Goal: Task Accomplishment & Management: Manage account settings

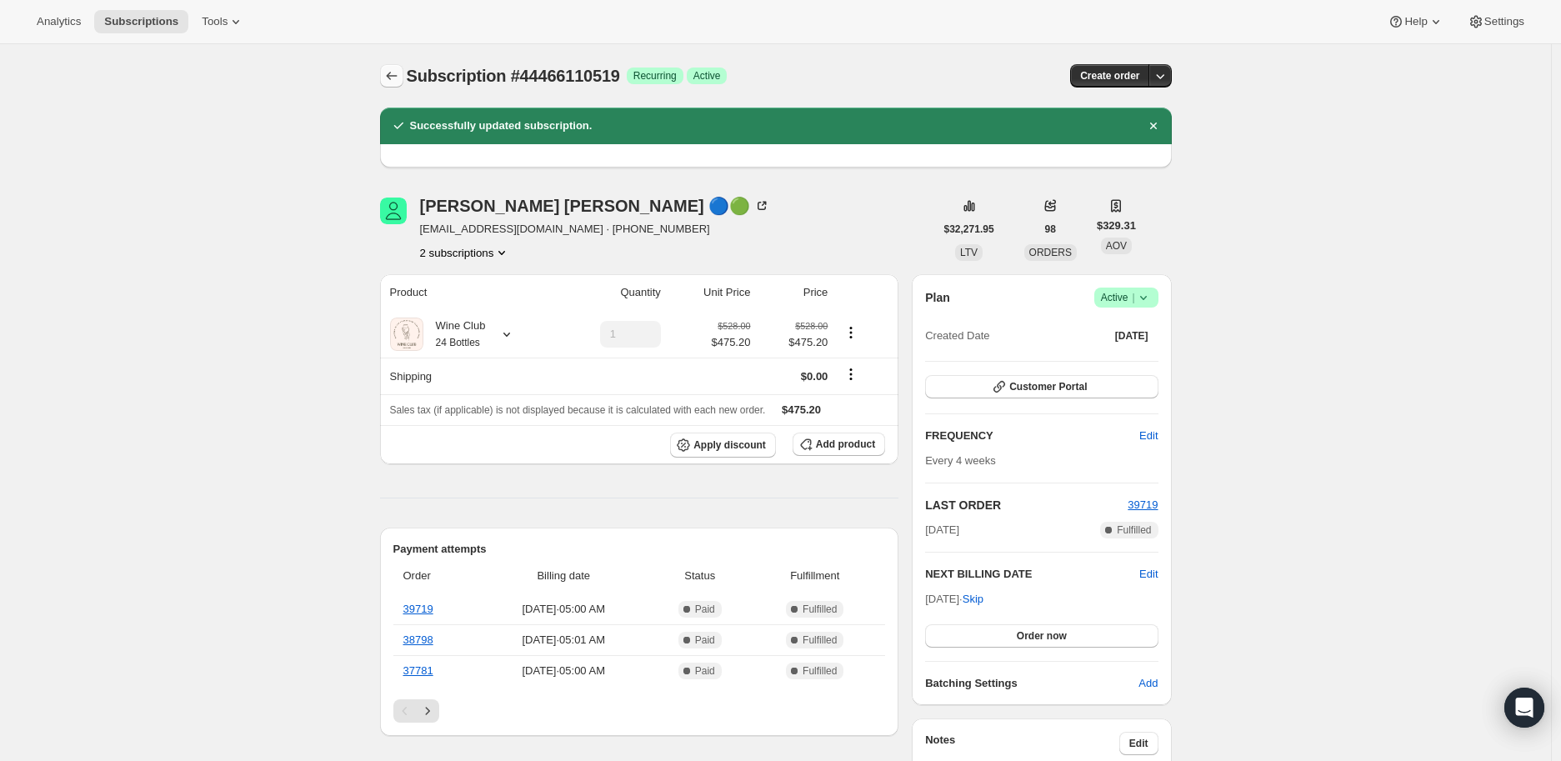
click at [390, 80] on icon "Subscriptions" at bounding box center [391, 75] width 17 height 17
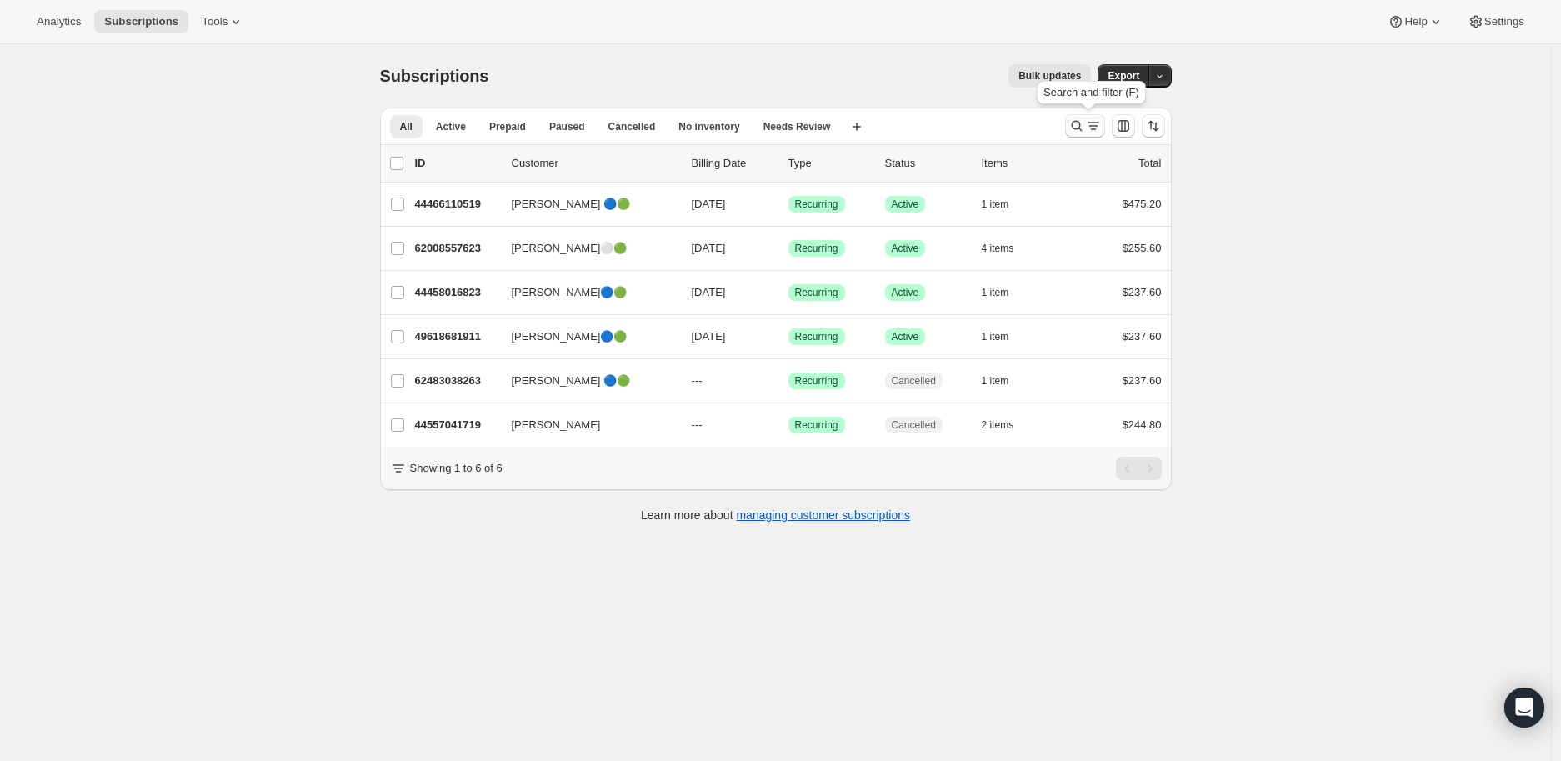
click at [1072, 127] on icon "Search and filter results" at bounding box center [1076, 125] width 17 height 17
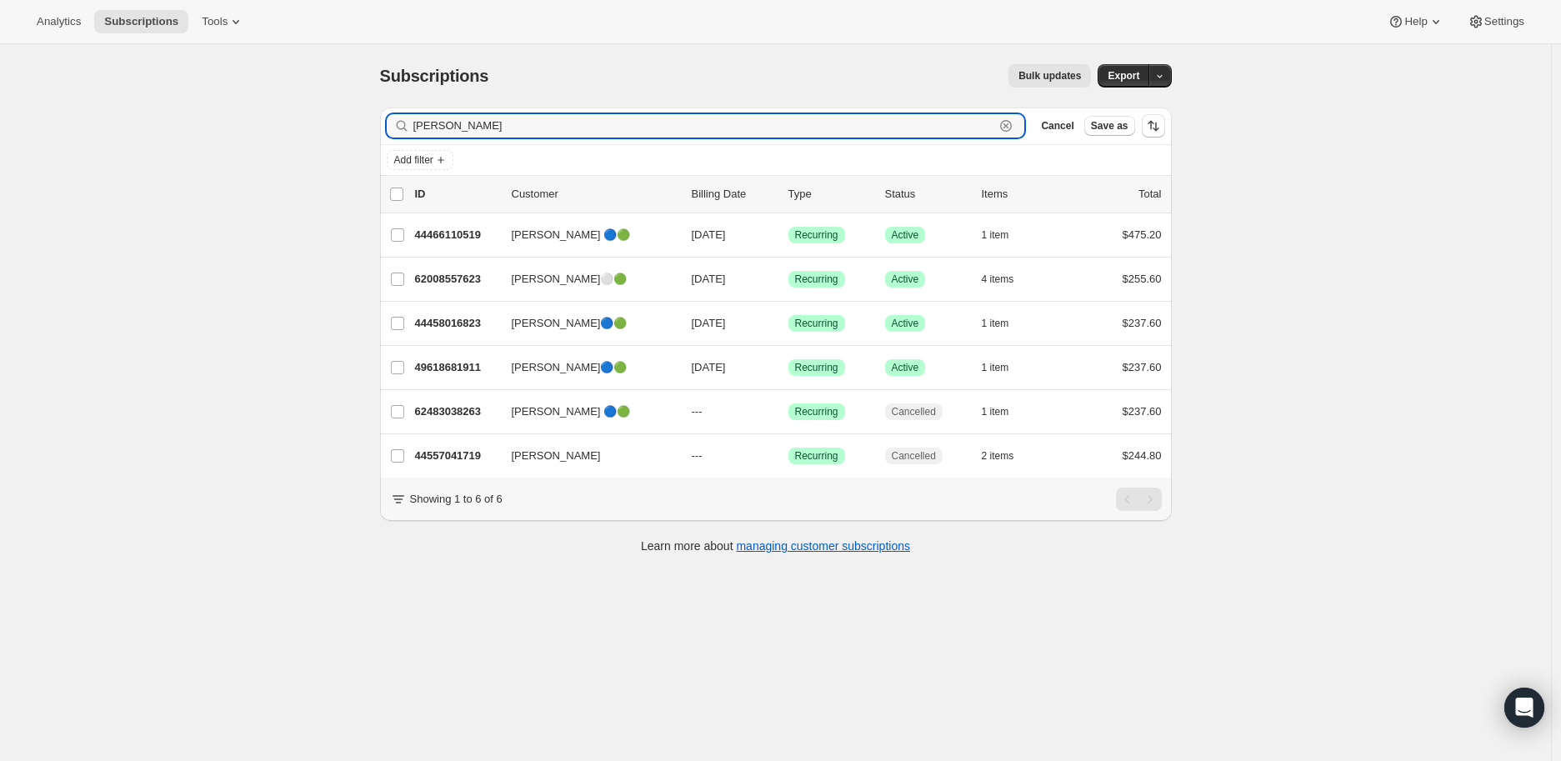
click at [1014, 126] on icon "button" at bounding box center [1005, 125] width 17 height 17
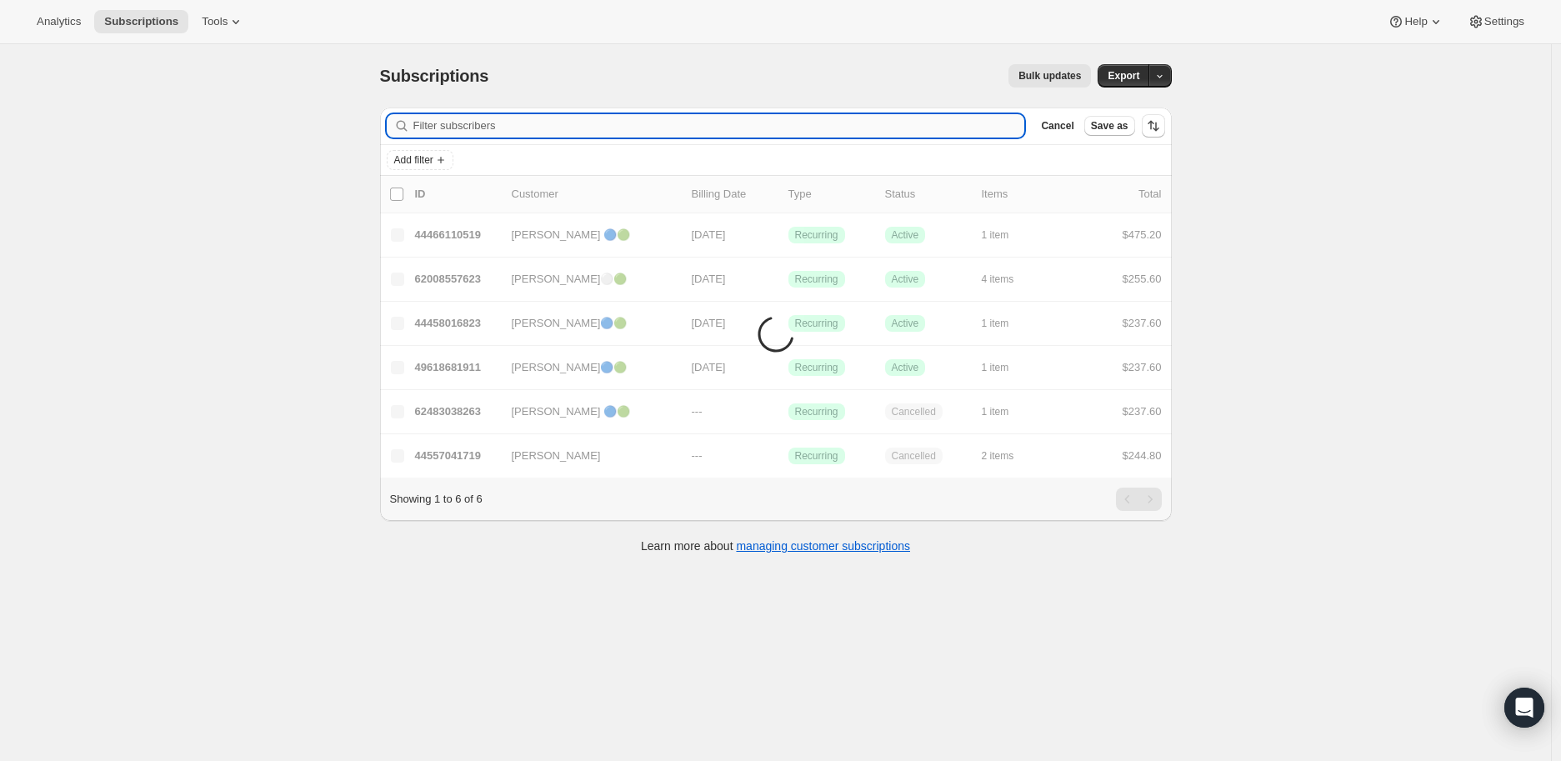
click at [461, 123] on input "Filter subscribers" at bounding box center [719, 125] width 612 height 23
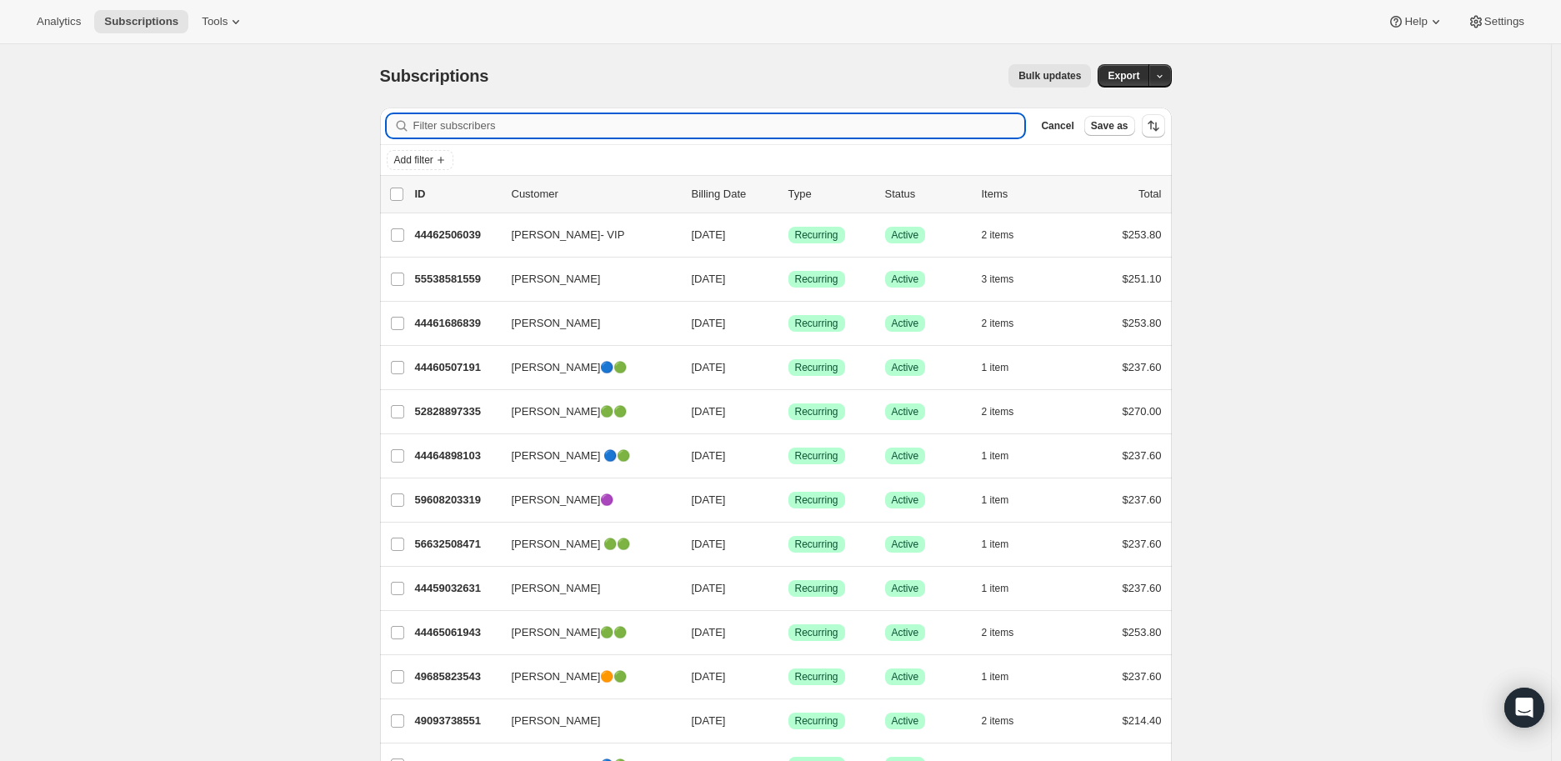
paste input "[PERSON_NAME]"
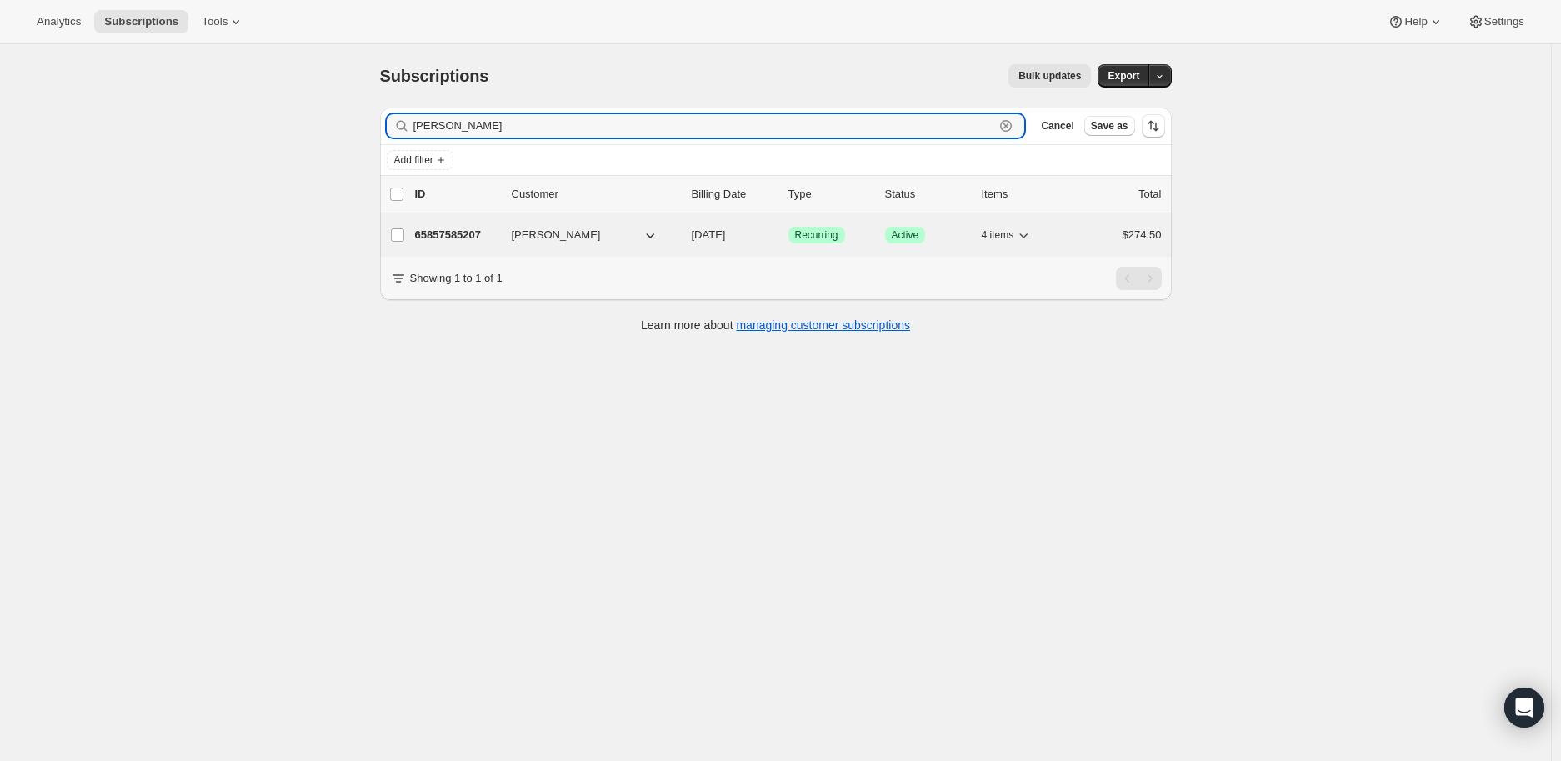
type input "[PERSON_NAME]"
click at [456, 233] on p "65857585207" at bounding box center [456, 235] width 83 height 17
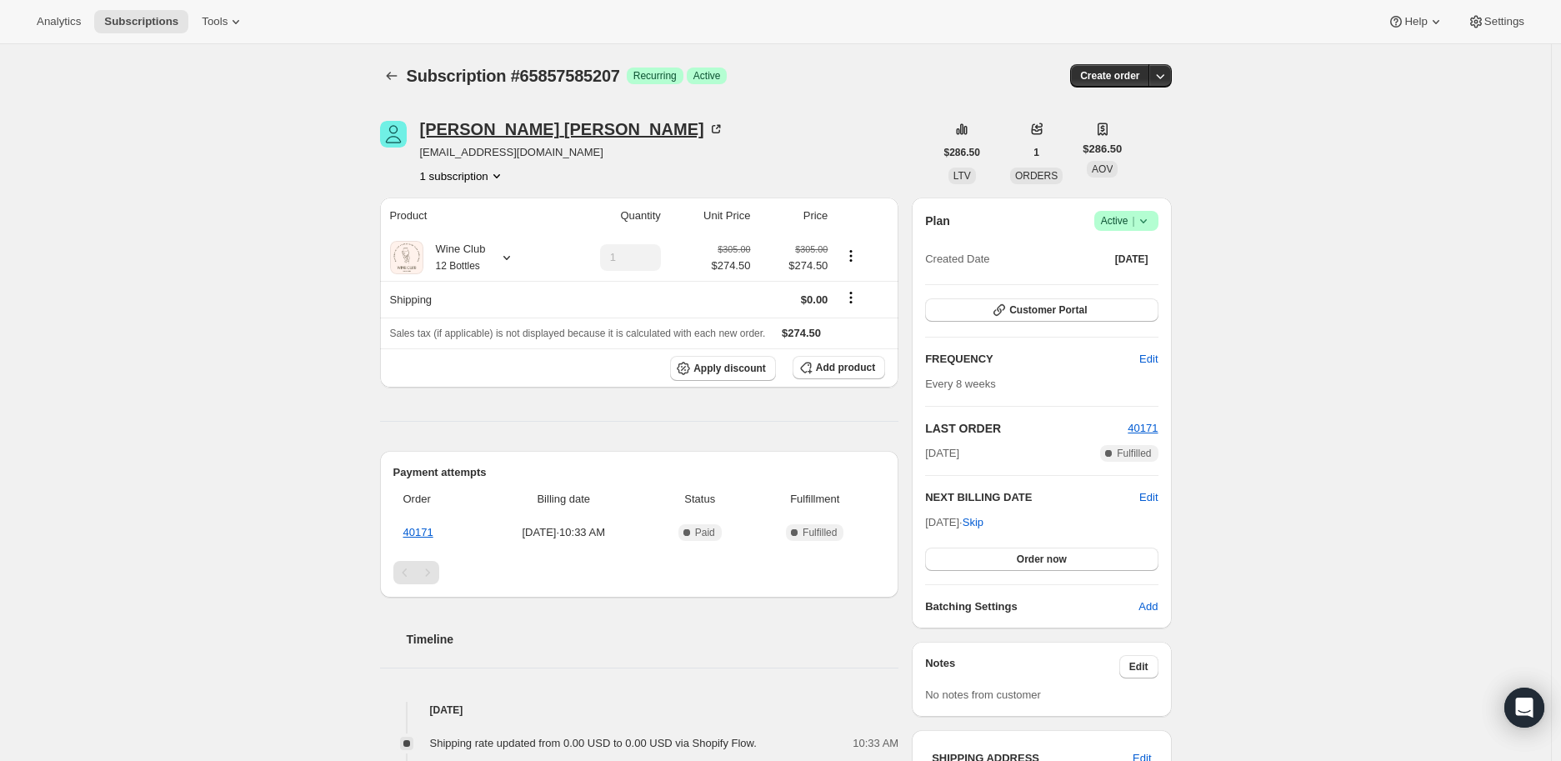
click at [707, 129] on icon at bounding box center [715, 129] width 17 height 17
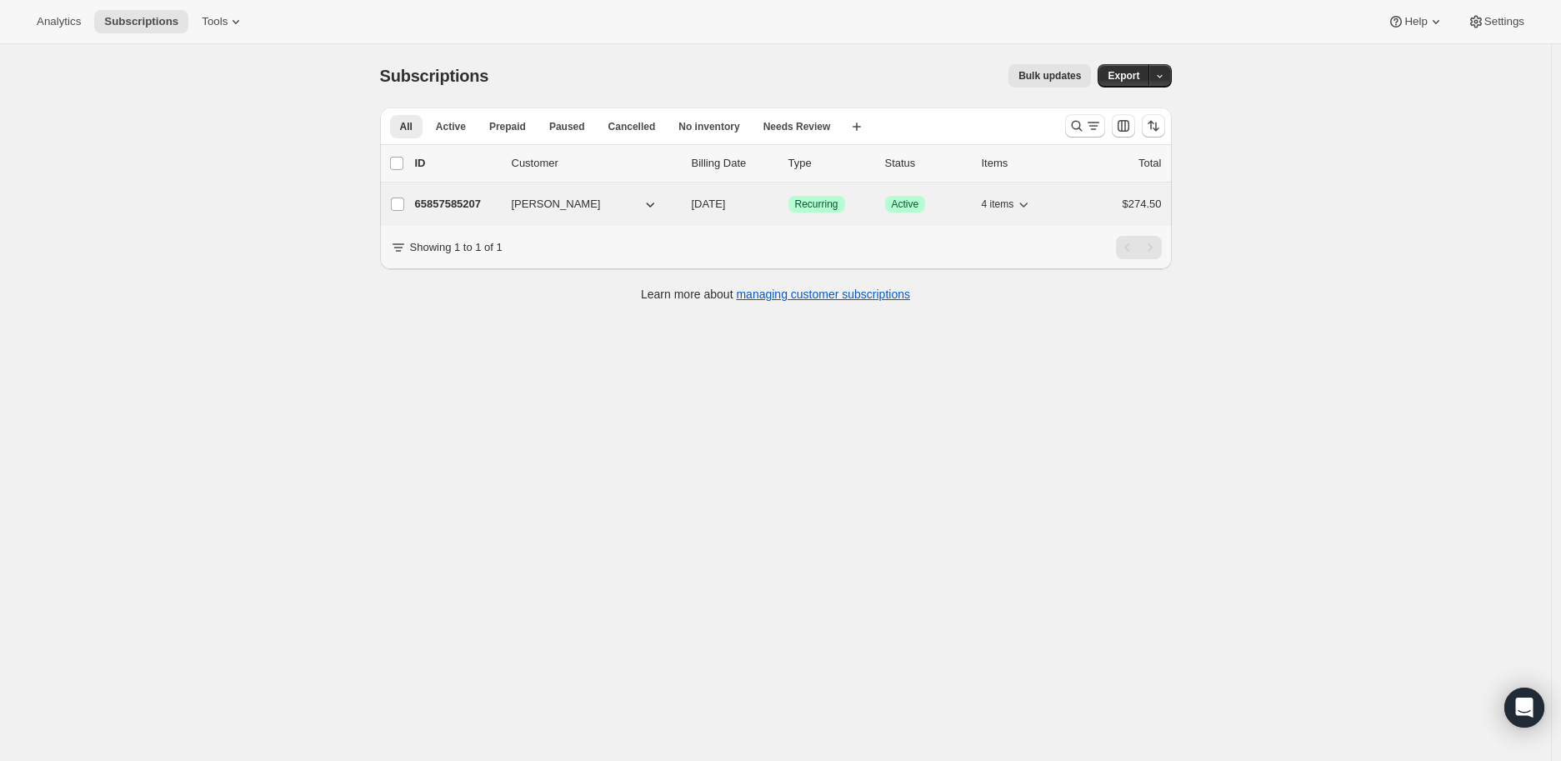
click at [446, 199] on p "65857585207" at bounding box center [456, 204] width 83 height 17
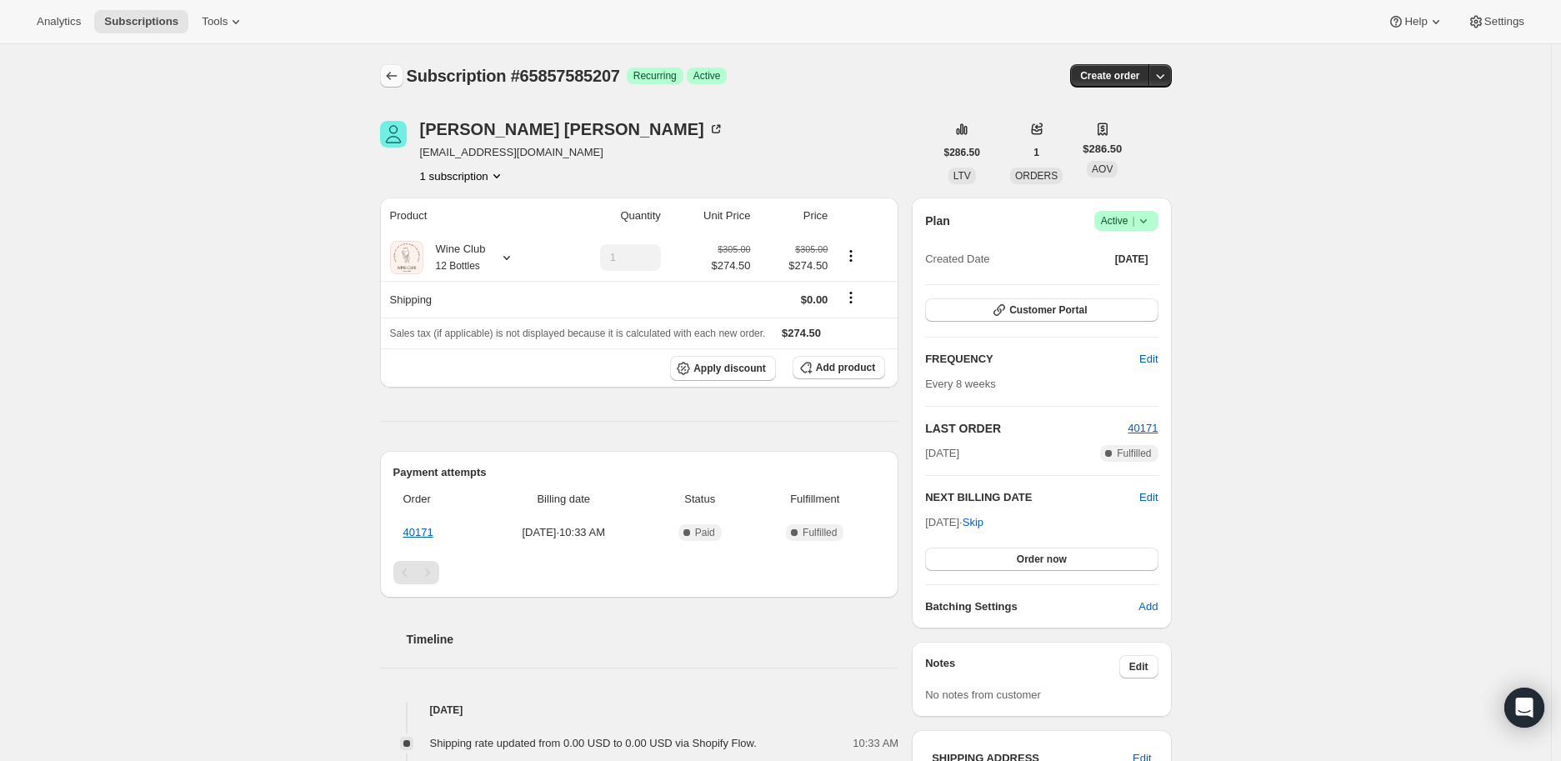
click at [387, 75] on icon "Subscriptions" at bounding box center [391, 75] width 17 height 17
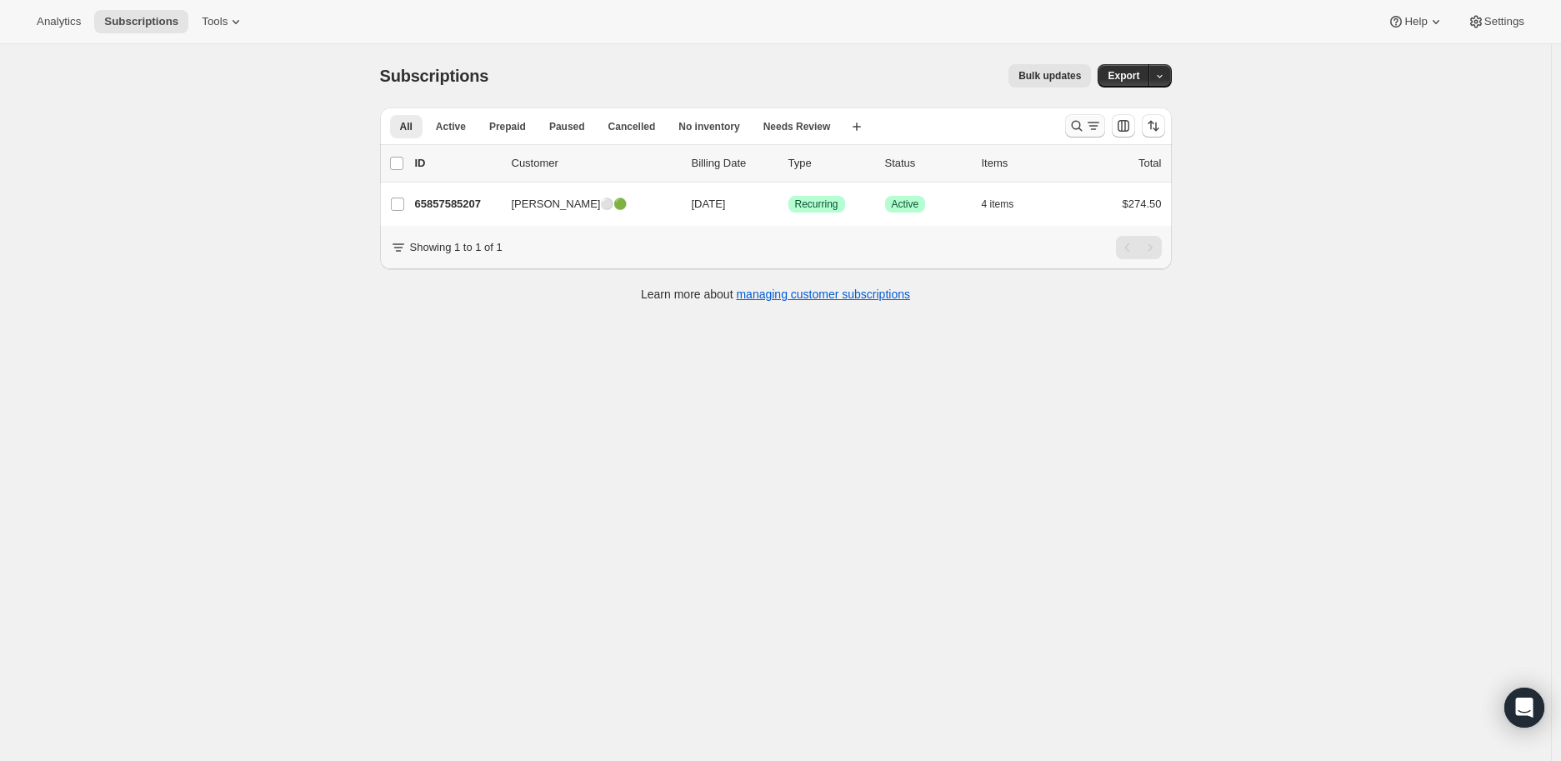
click at [1072, 120] on icon "Search and filter results" at bounding box center [1076, 125] width 17 height 17
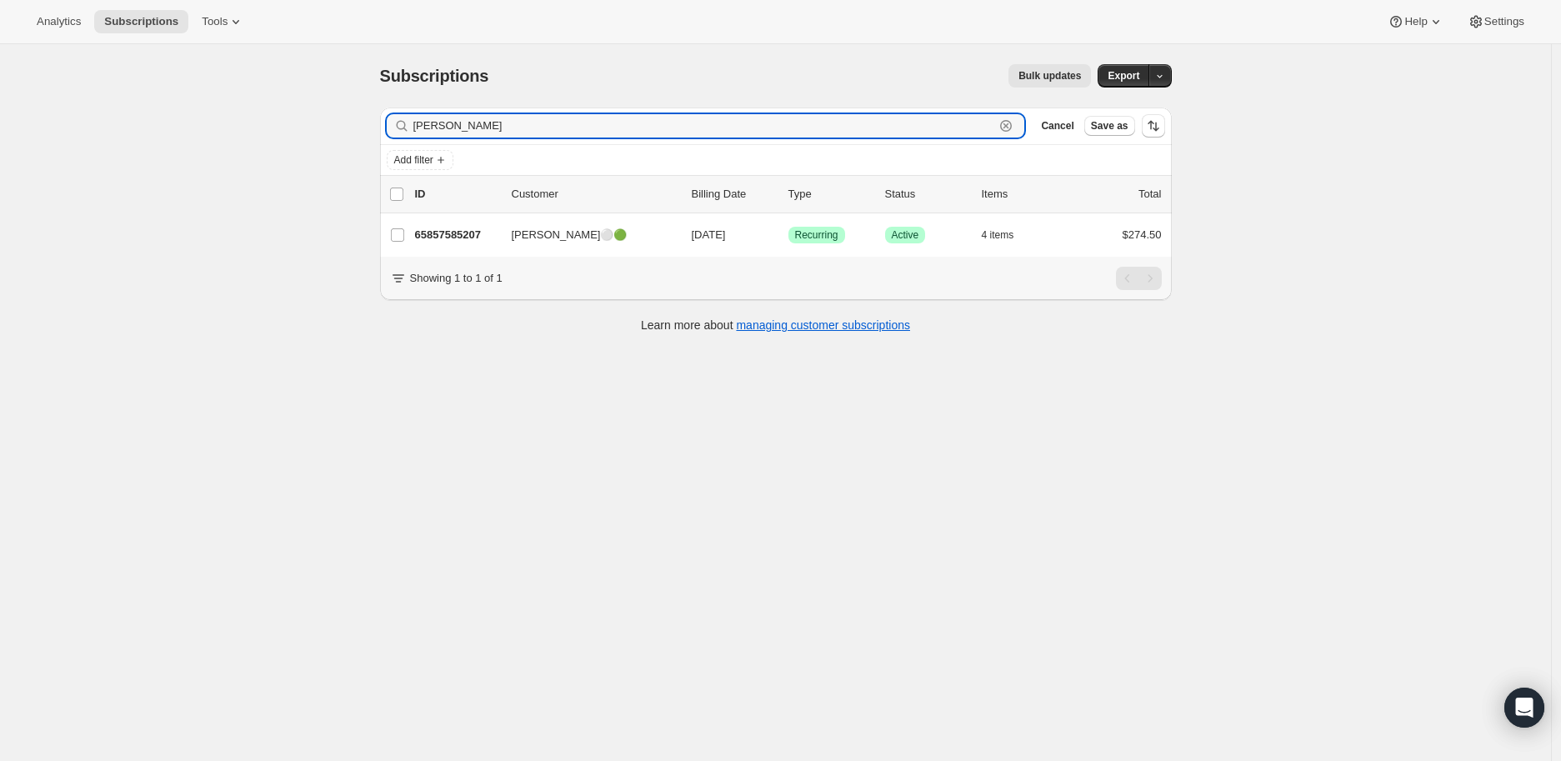
drag, startPoint x: 515, startPoint y: 124, endPoint x: 379, endPoint y: 123, distance: 135.8
click at [379, 123] on div "Filter subscribers Christina Sweeney Clear Cancel Save as Add filter 0 selected…" at bounding box center [769, 222] width 805 height 256
type input "v"
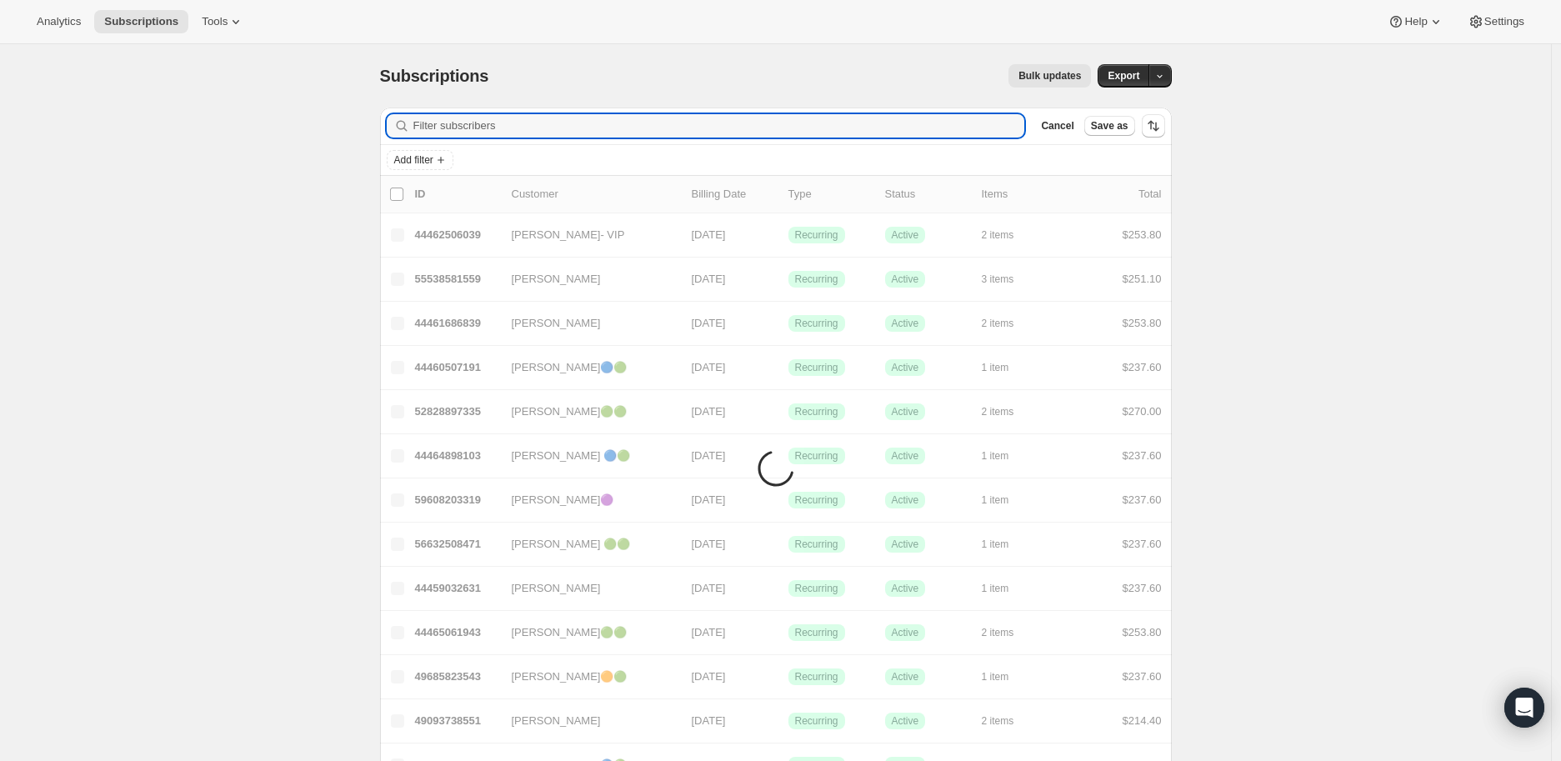
paste input "jenherrick70@gmail.com"
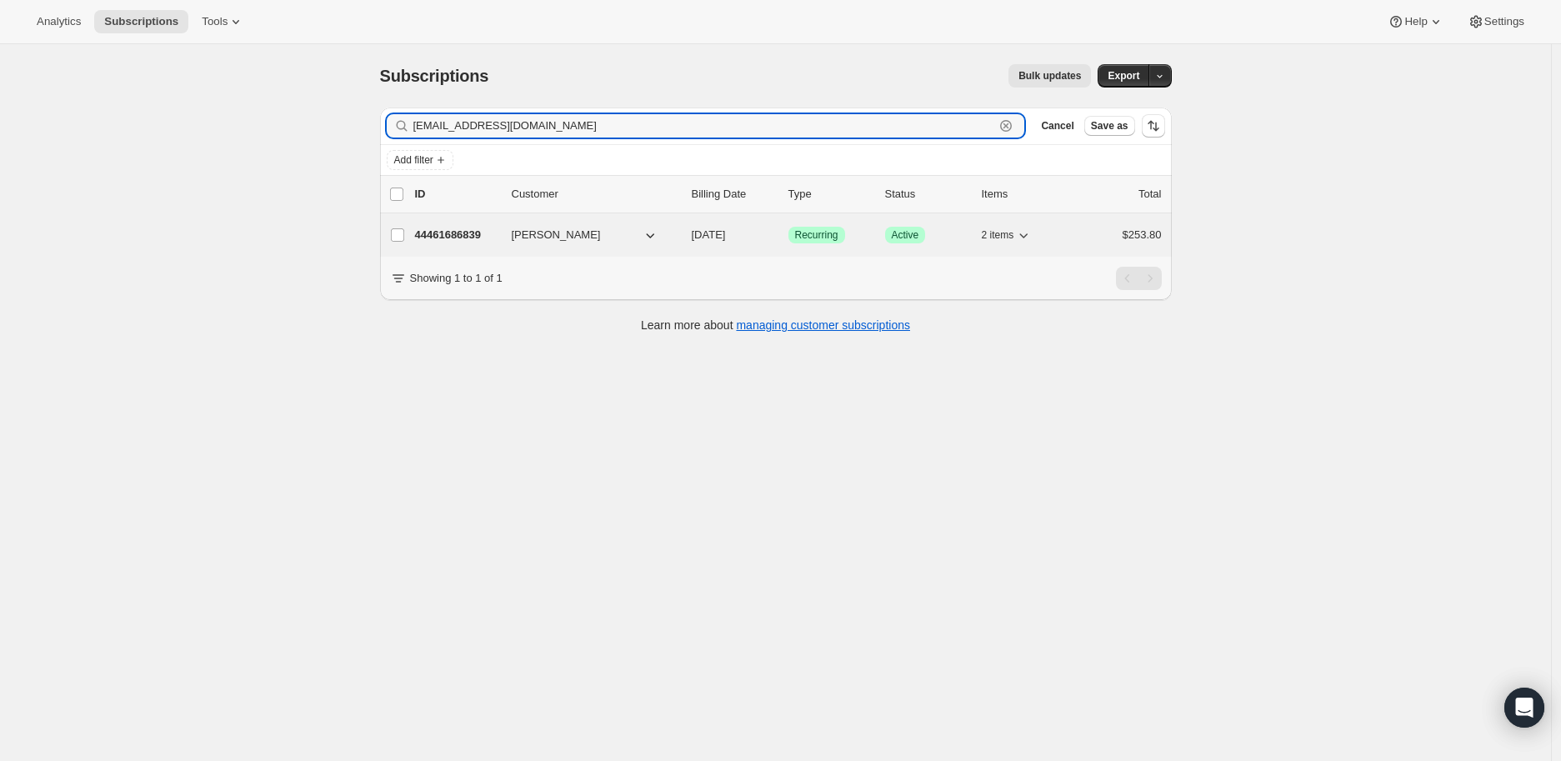
type input "jenherrick70@gmail.com"
click at [470, 227] on p "44461686839" at bounding box center [456, 235] width 83 height 17
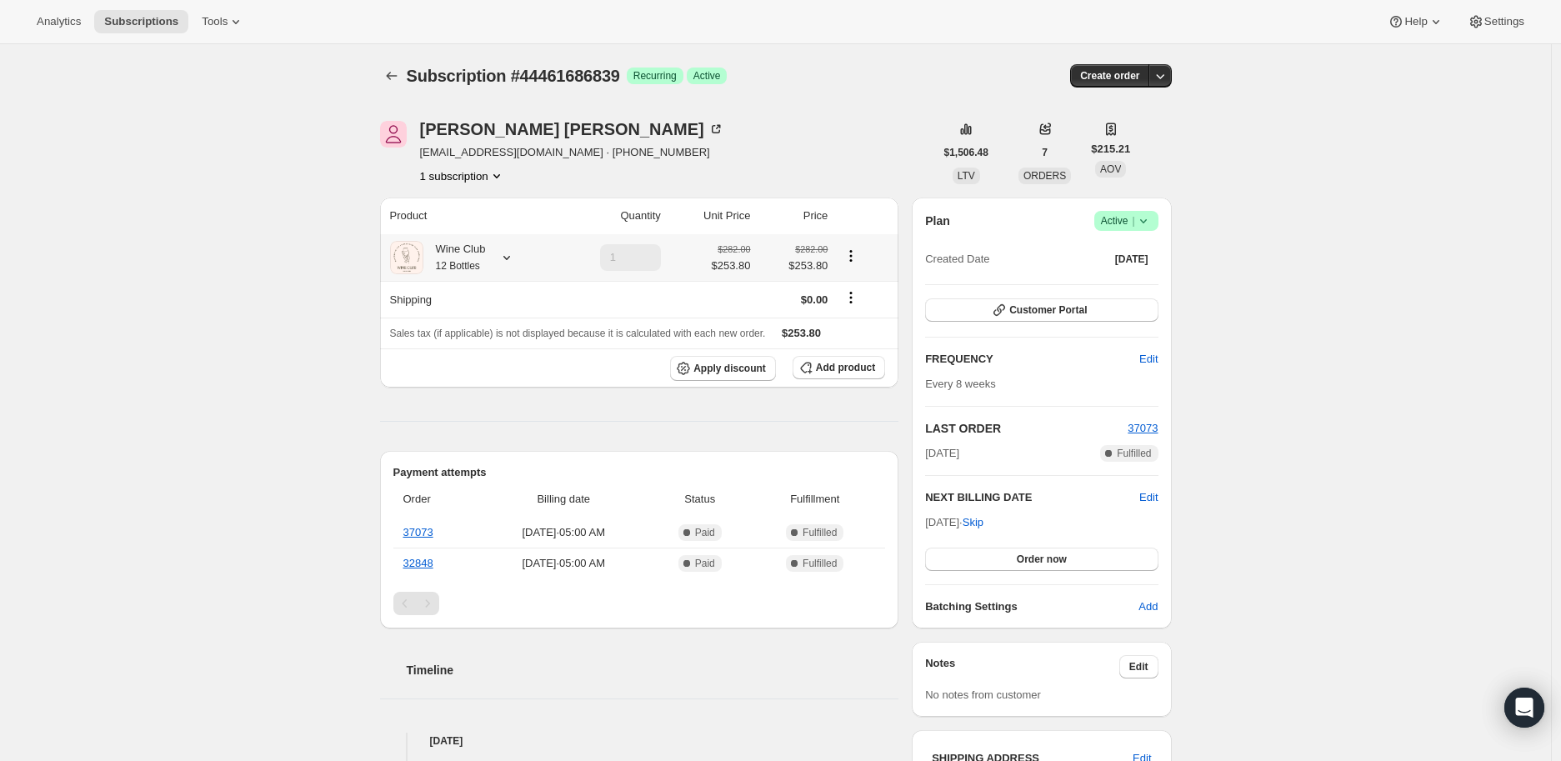
click at [512, 262] on icon at bounding box center [506, 257] width 17 height 17
